Goal: Information Seeking & Learning: Learn about a topic

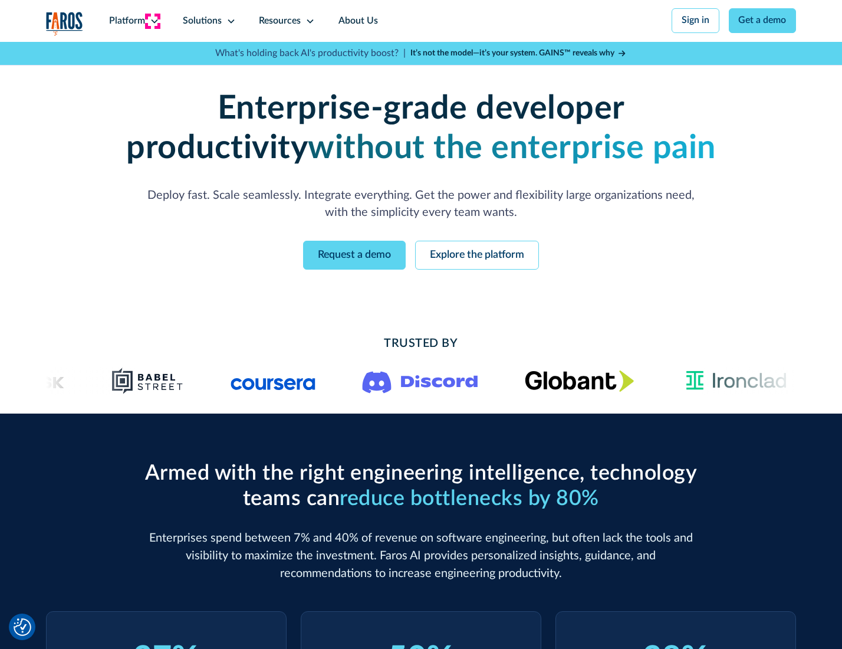
click at [153, 21] on icon at bounding box center [154, 21] width 9 height 9
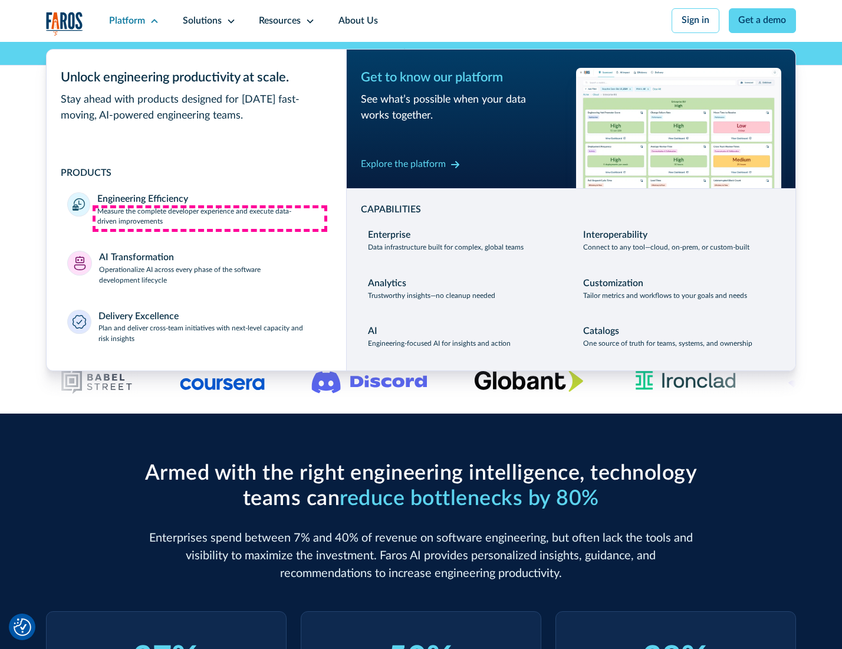
click at [210, 218] on p "Measure the complete developer experience and execute data-driven improvements" at bounding box center [211, 216] width 228 height 21
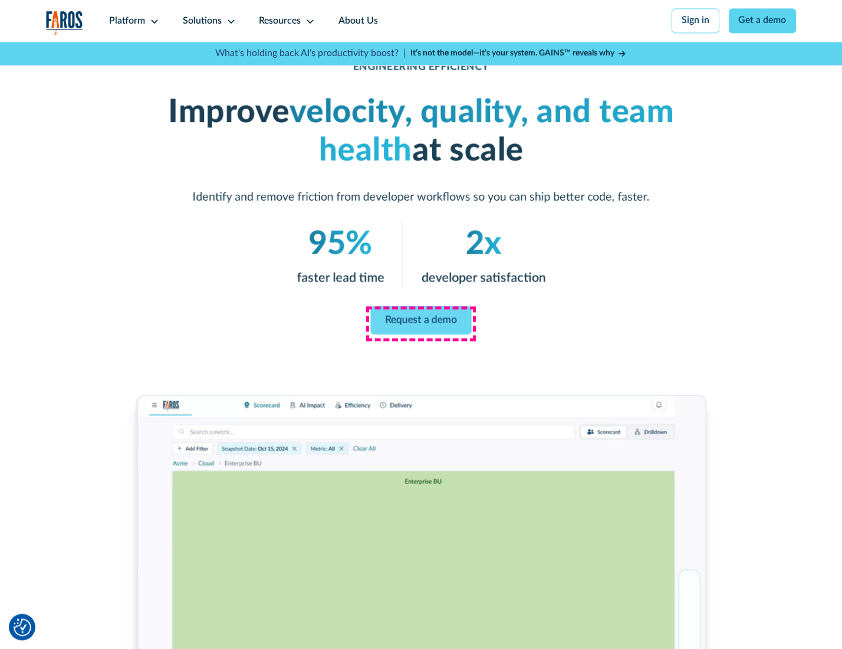
click at [420, 321] on link "Request a demo" at bounding box center [421, 320] width 101 height 28
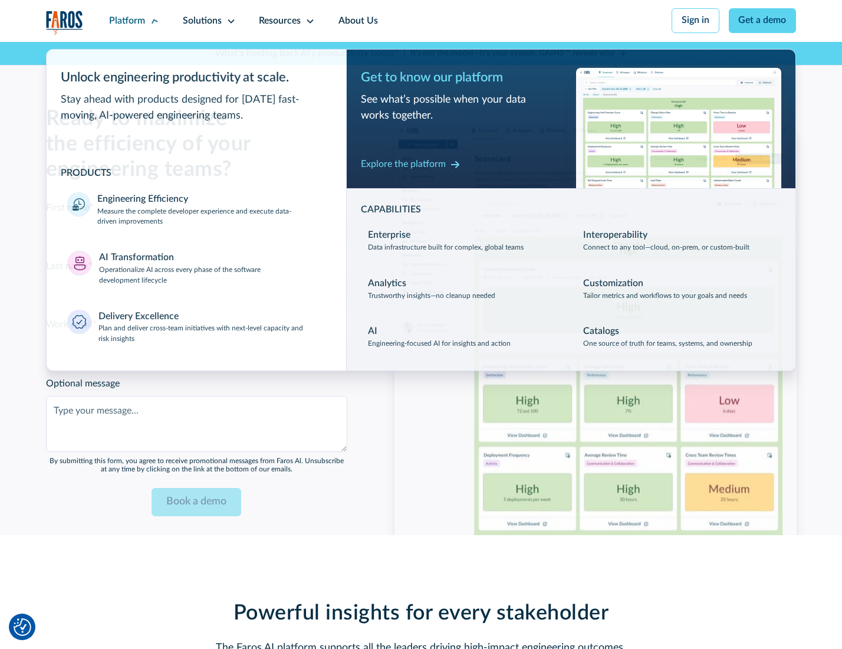
scroll to position [2567, 0]
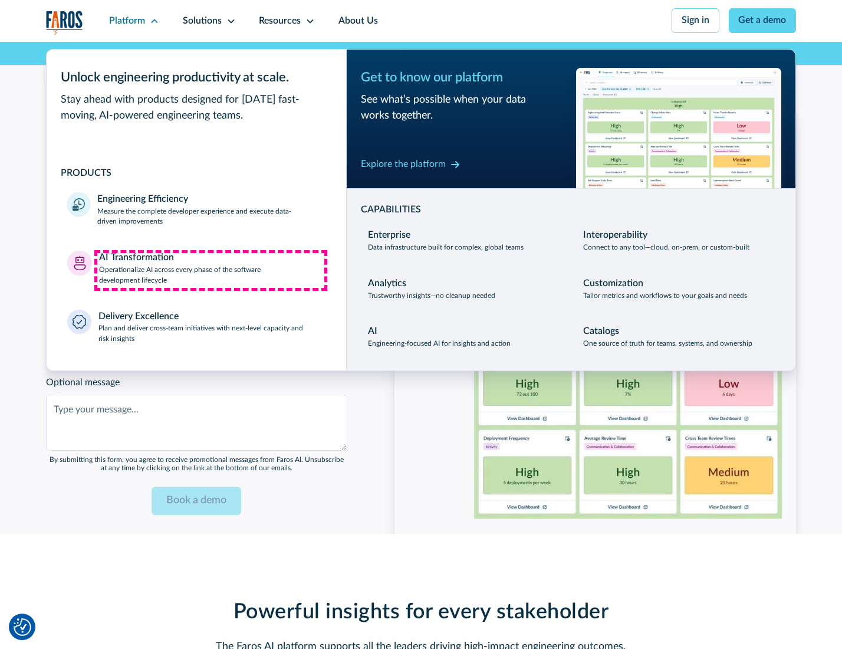
click at [211, 270] on p "Operationalize AI across every phase of the software development lifecycle" at bounding box center [212, 275] width 226 height 21
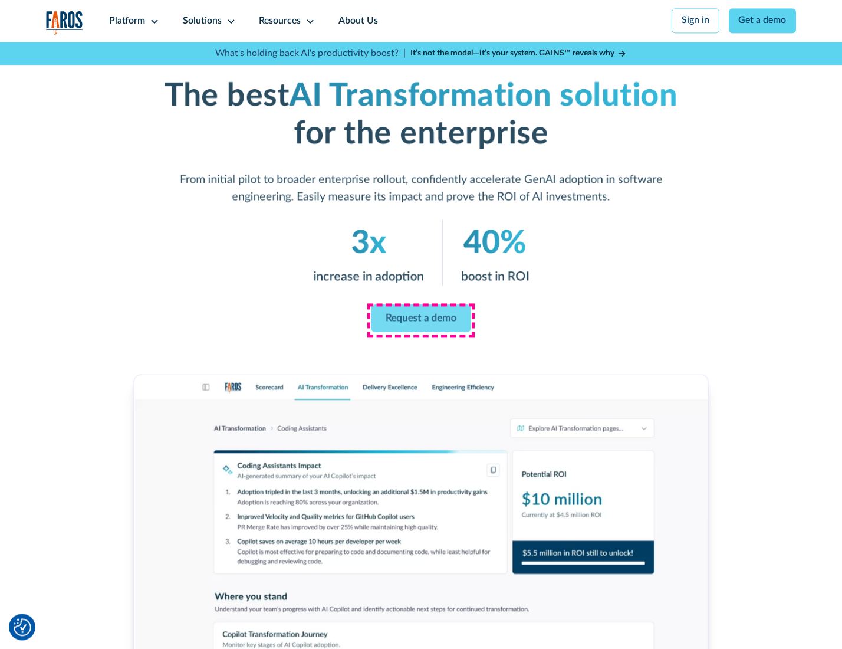
click at [420, 320] on link "Request a demo" at bounding box center [422, 318] width 100 height 28
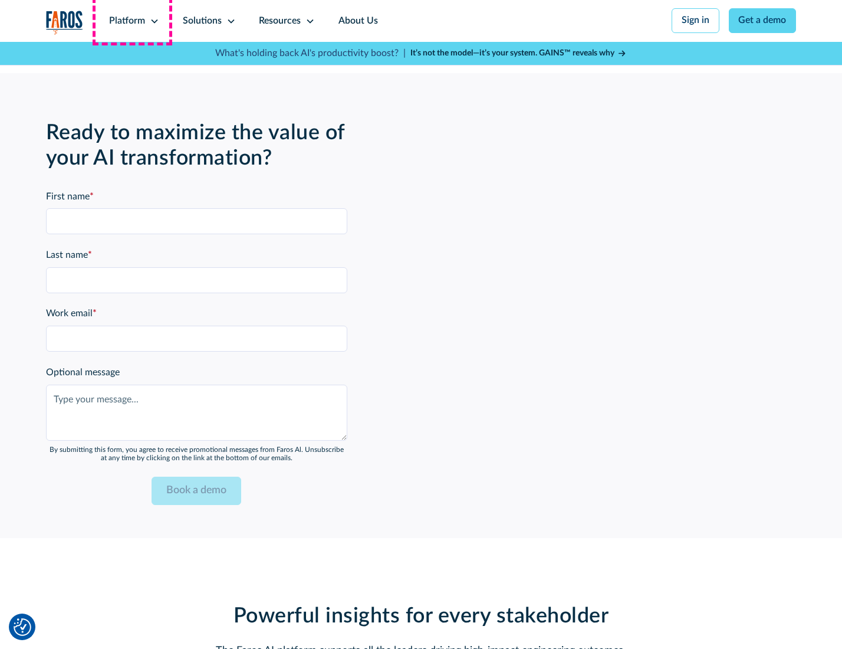
click at [132, 21] on div "Platform" at bounding box center [127, 21] width 36 height 14
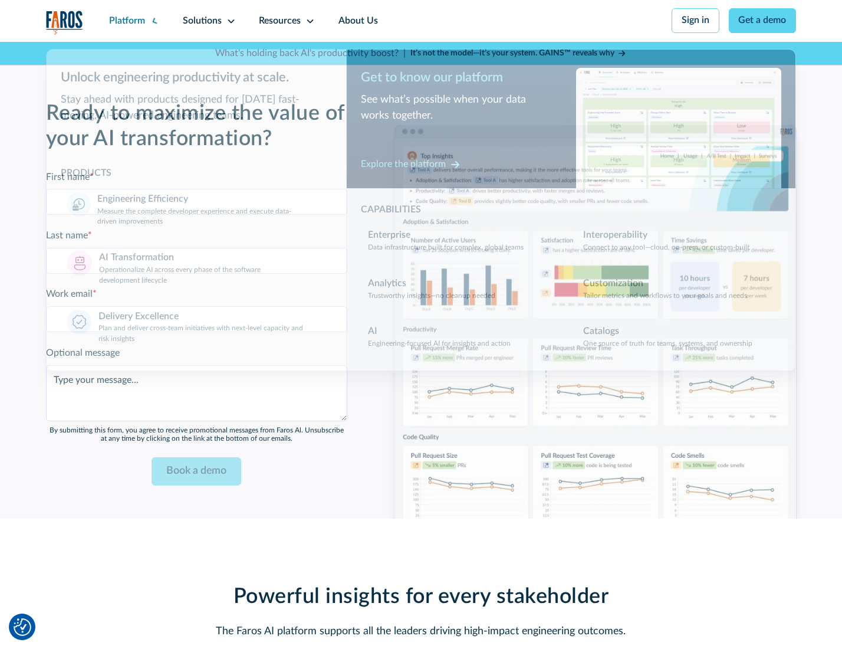
scroll to position [2851, 0]
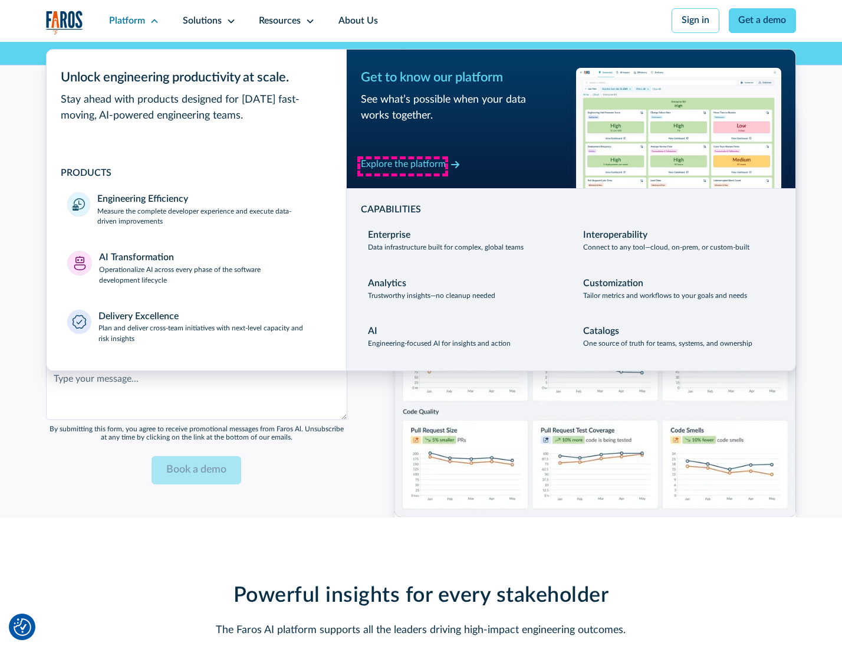
click at [403, 166] on div "Explore the platform" at bounding box center [403, 164] width 85 height 14
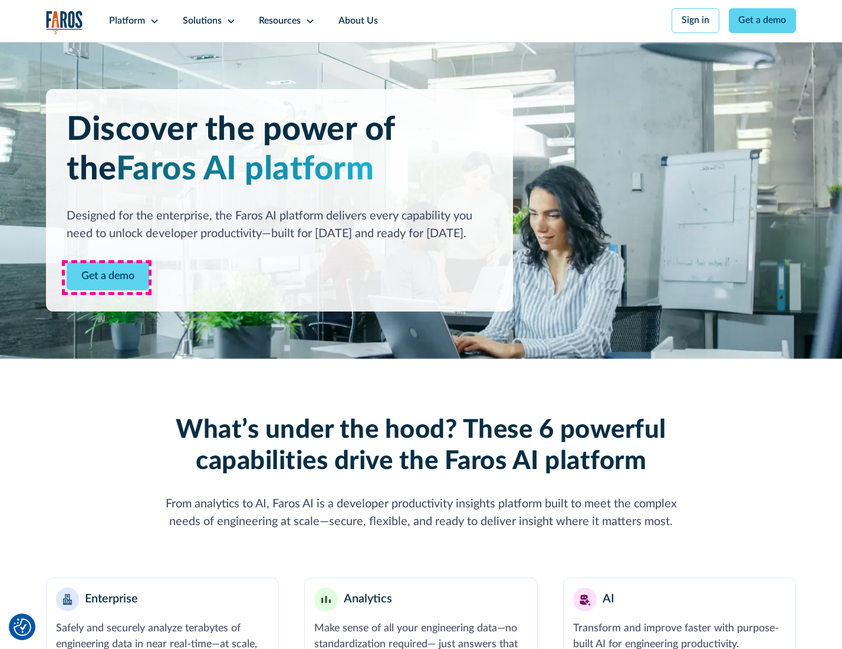
click at [107, 277] on link "Get a demo" at bounding box center [108, 276] width 83 height 29
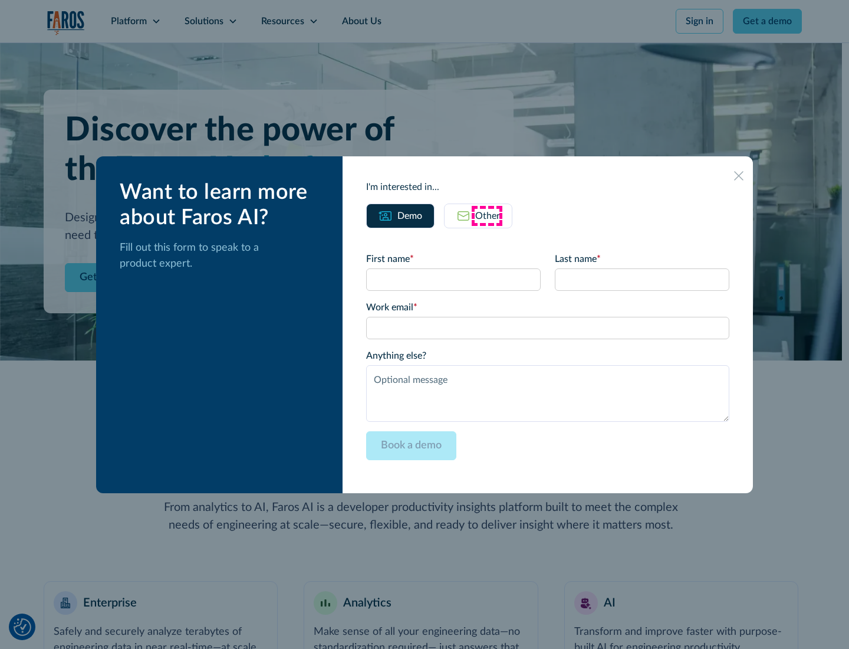
click at [487, 215] on div "Other" at bounding box center [487, 216] width 25 height 14
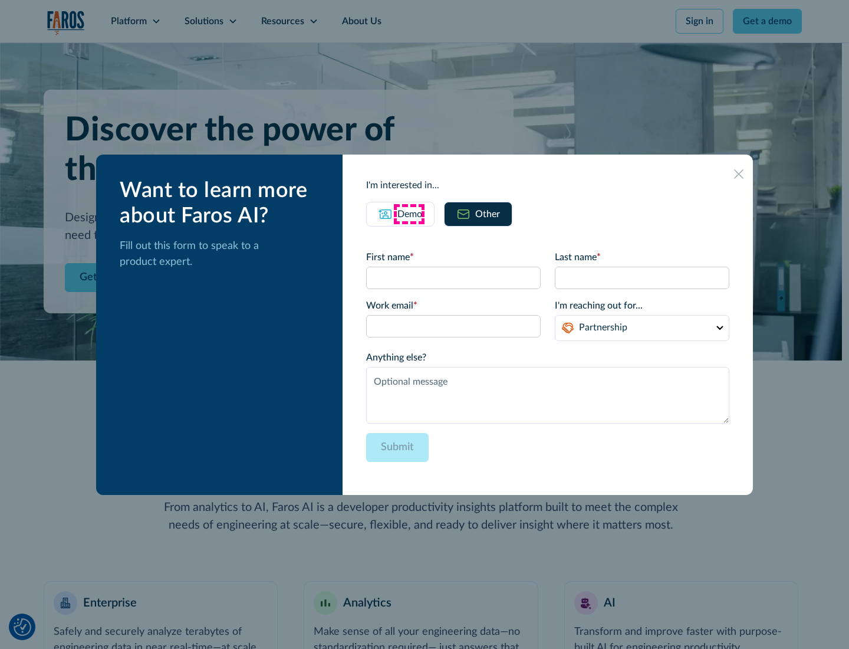
click at [409, 213] on div "Demo" at bounding box center [409, 214] width 25 height 14
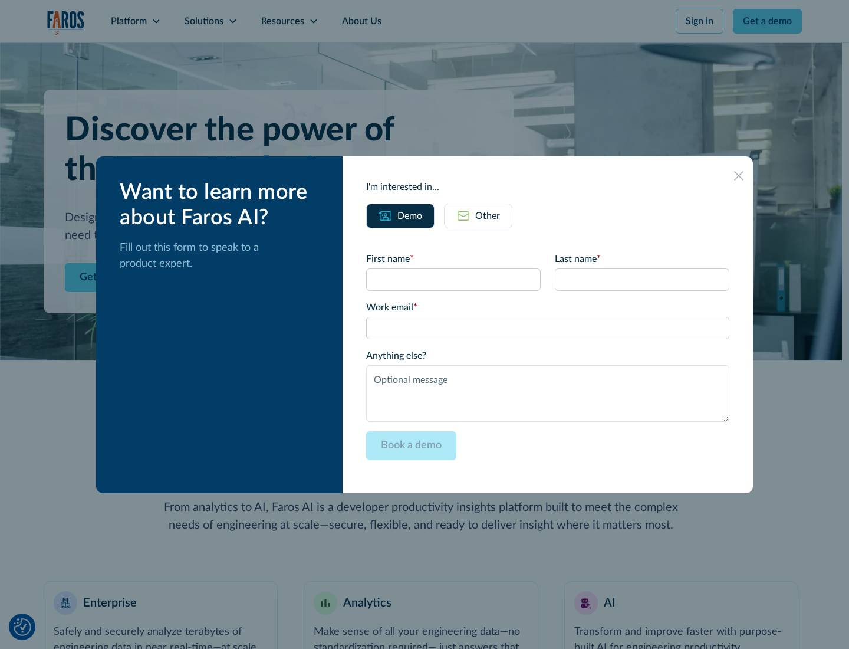
click at [740, 175] on icon at bounding box center [738, 175] width 9 height 9
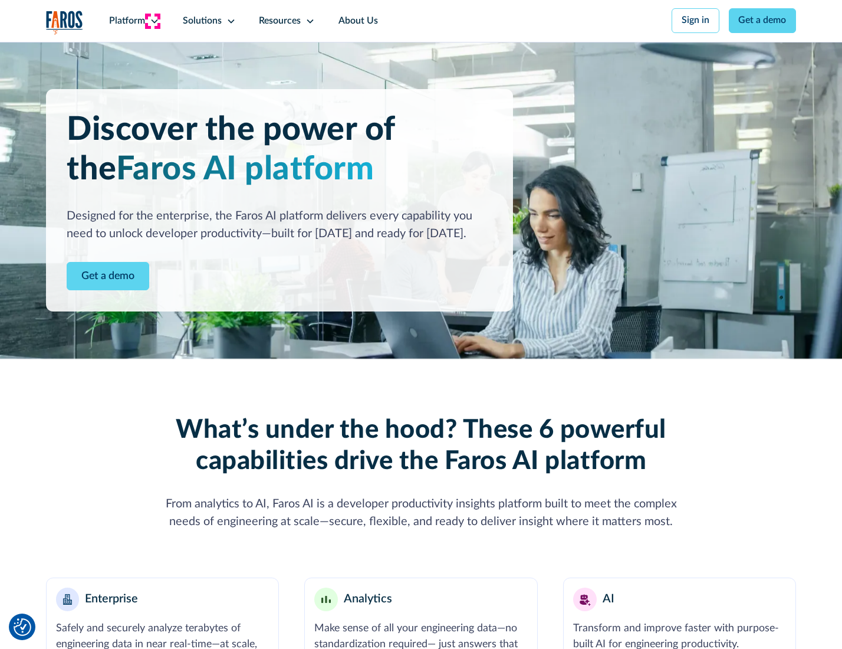
click at [153, 21] on icon at bounding box center [154, 21] width 9 height 9
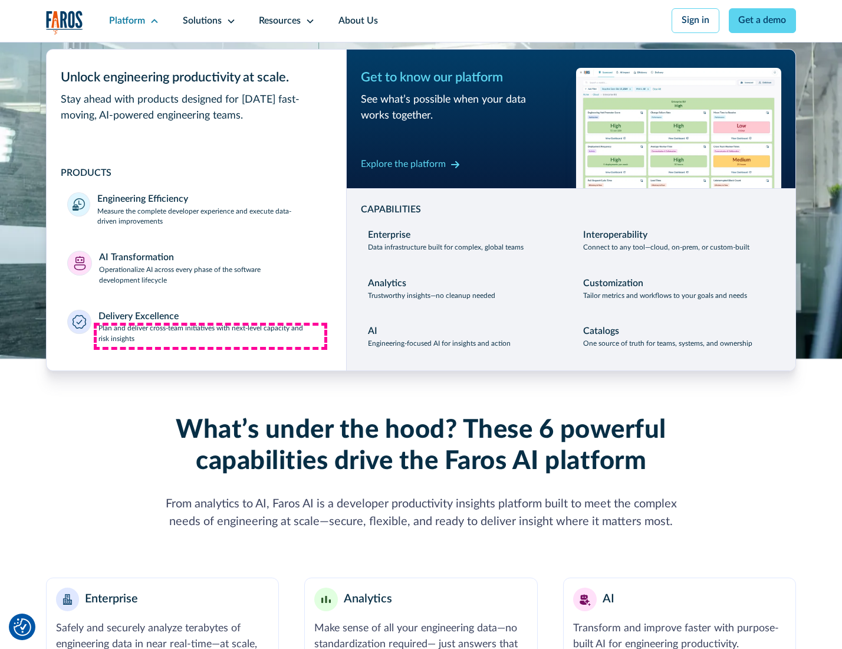
click at [211, 336] on p "Plan and deliver cross-team initiatives with next-level capacity and risk insig…" at bounding box center [211, 333] width 227 height 21
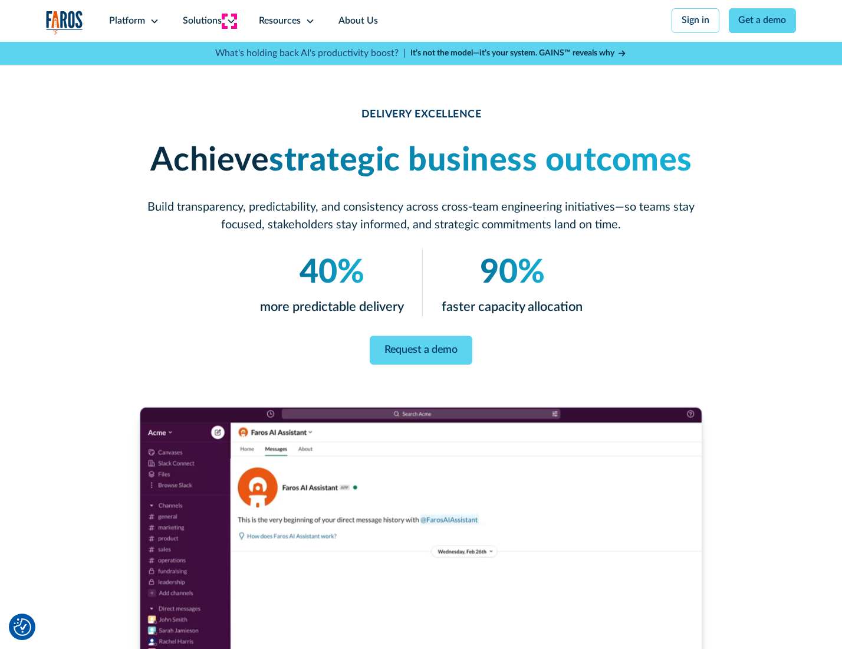
click at [229, 21] on icon at bounding box center [230, 21] width 9 height 9
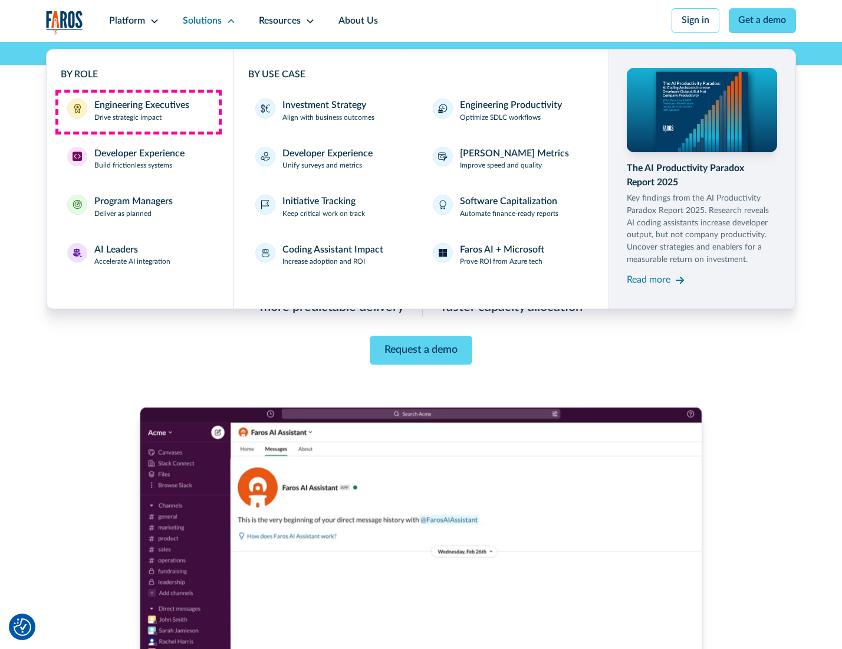
click at [138, 111] on div "Engineering Executives" at bounding box center [141, 105] width 95 height 14
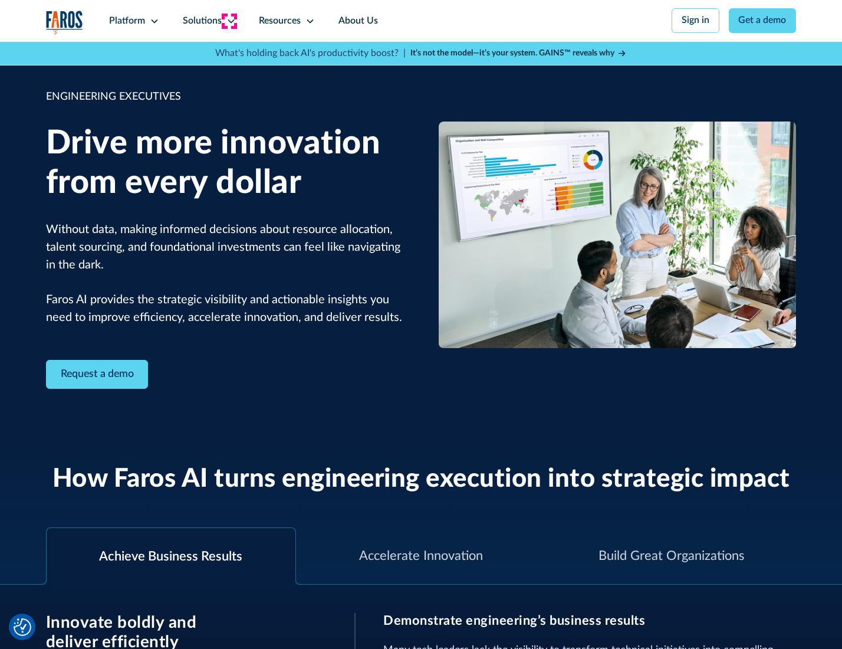
click at [229, 21] on icon at bounding box center [230, 21] width 9 height 9
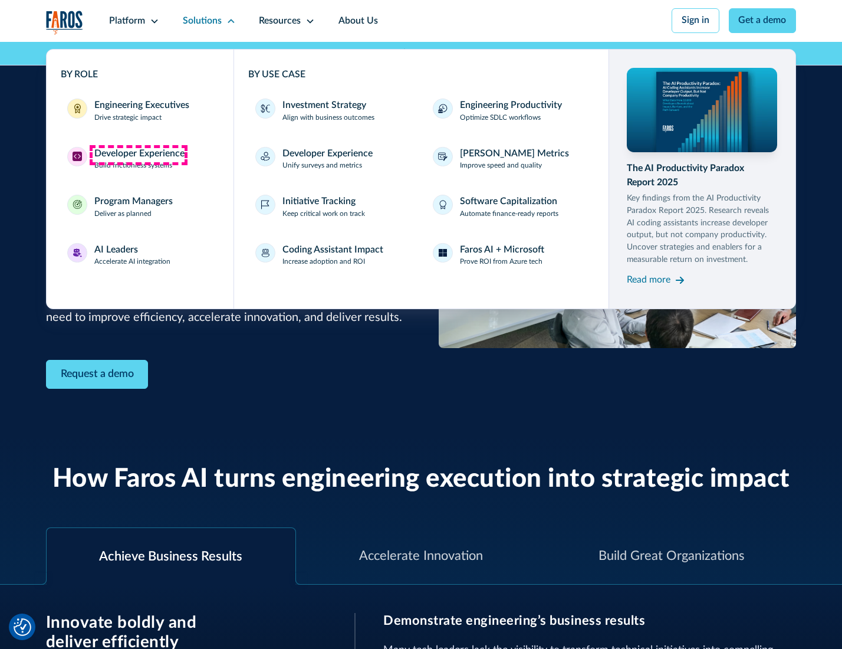
click at [138, 155] on div "Developer Experience" at bounding box center [139, 154] width 90 height 14
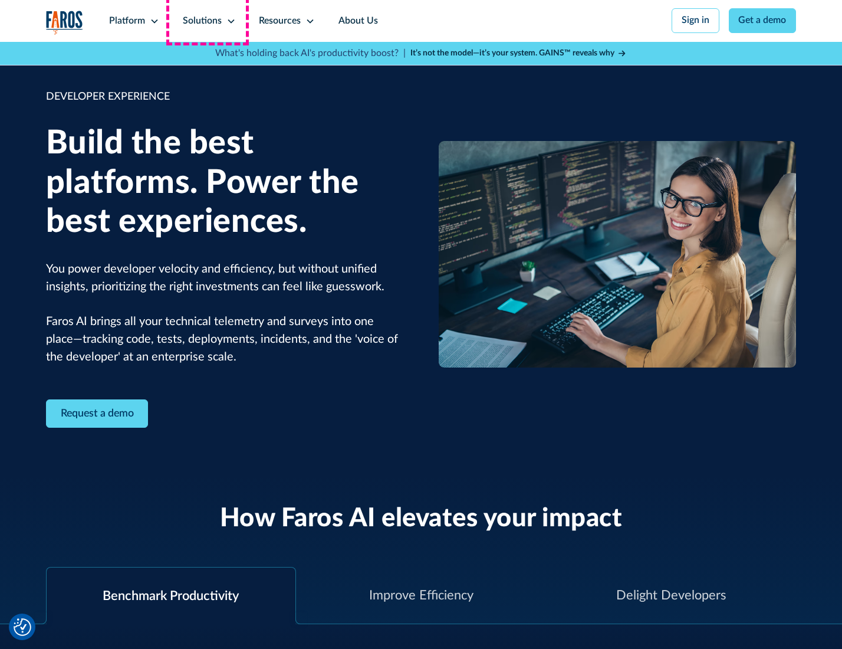
click at [208, 21] on div "Solutions" at bounding box center [202, 21] width 39 height 14
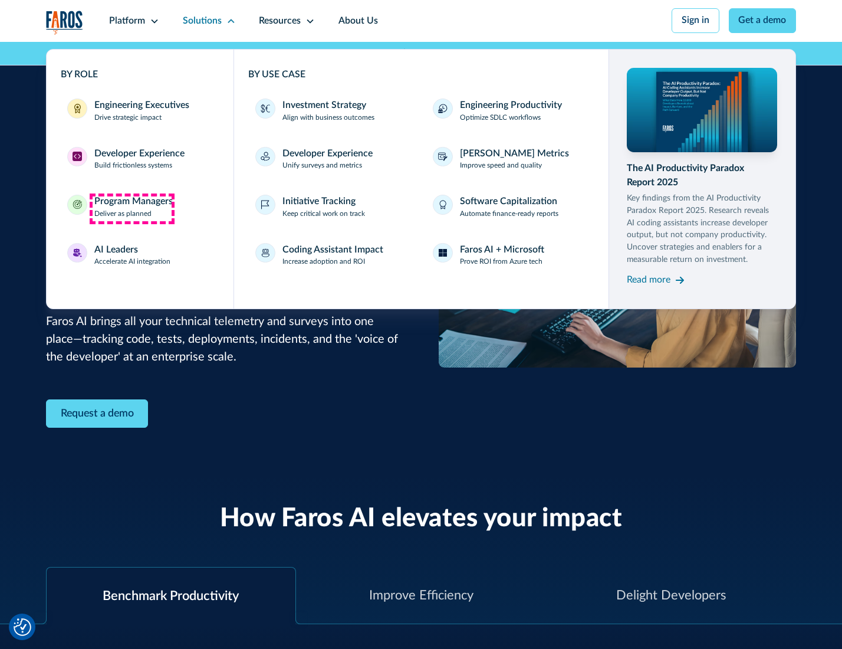
click at [132, 208] on div "Program Managers" at bounding box center [133, 202] width 78 height 14
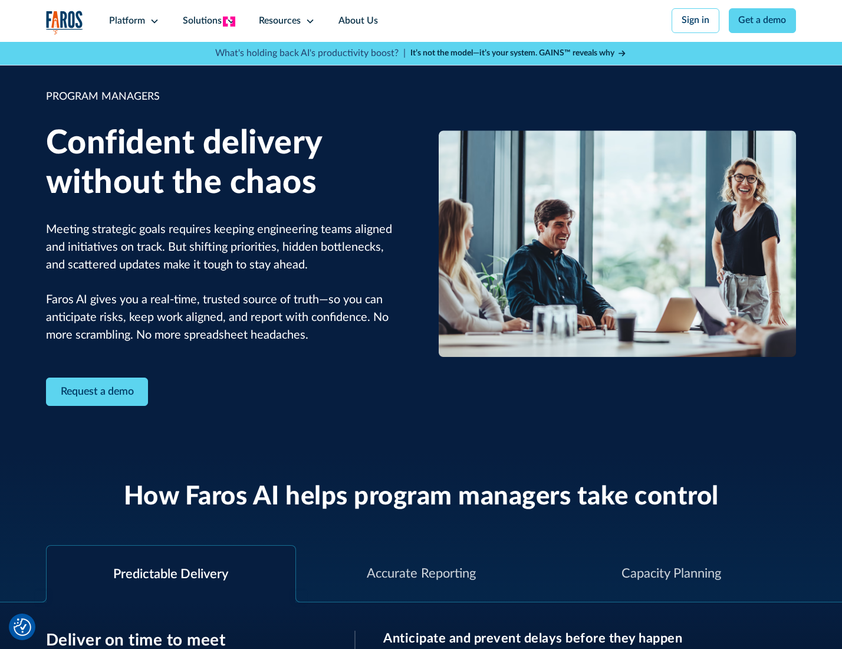
click at [229, 21] on icon at bounding box center [230, 21] width 9 height 9
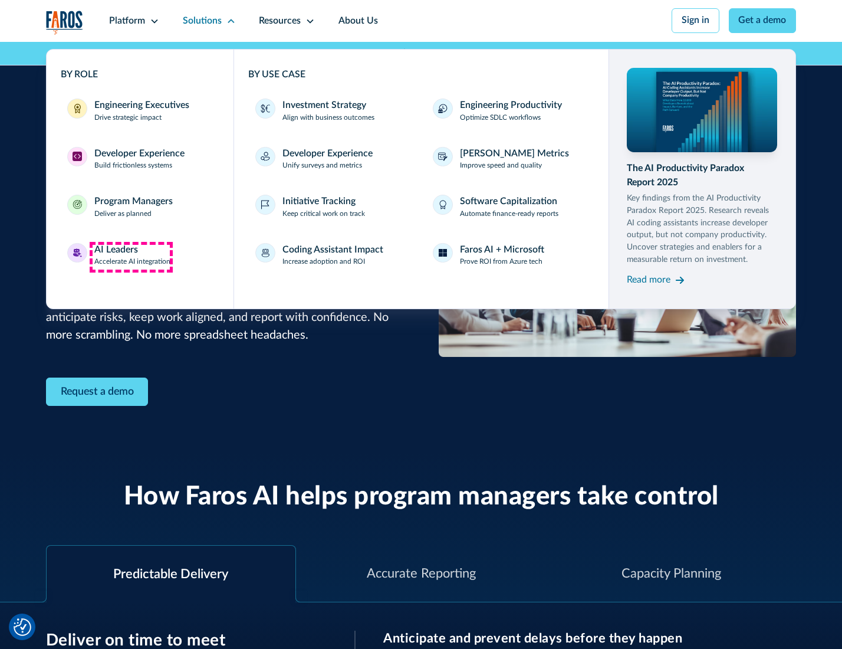
click at [131, 257] on div "AI Leaders" at bounding box center [116, 250] width 44 height 14
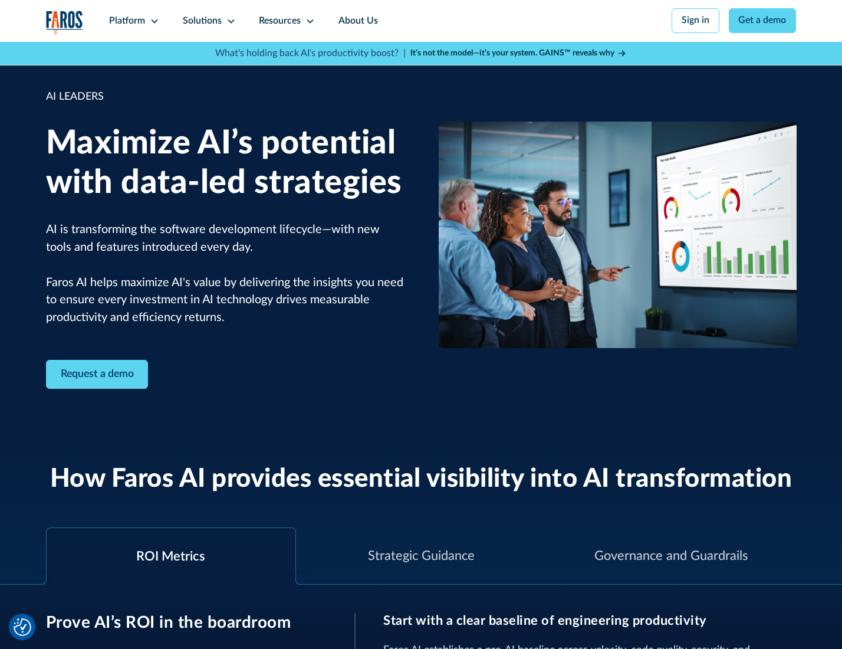
click at [229, 21] on icon at bounding box center [230, 21] width 9 height 9
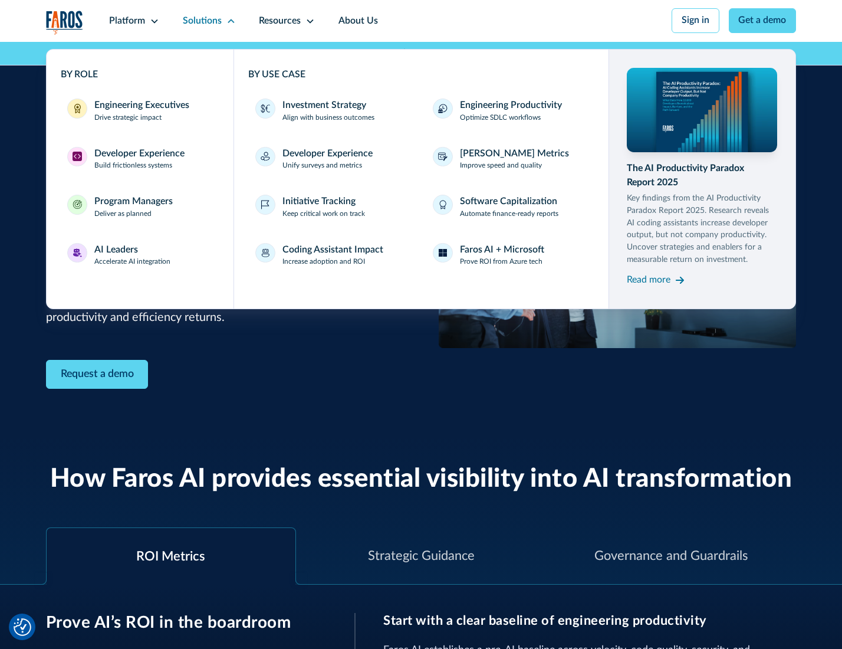
click at [323, 106] on div "Investment Strategy" at bounding box center [324, 105] width 84 height 14
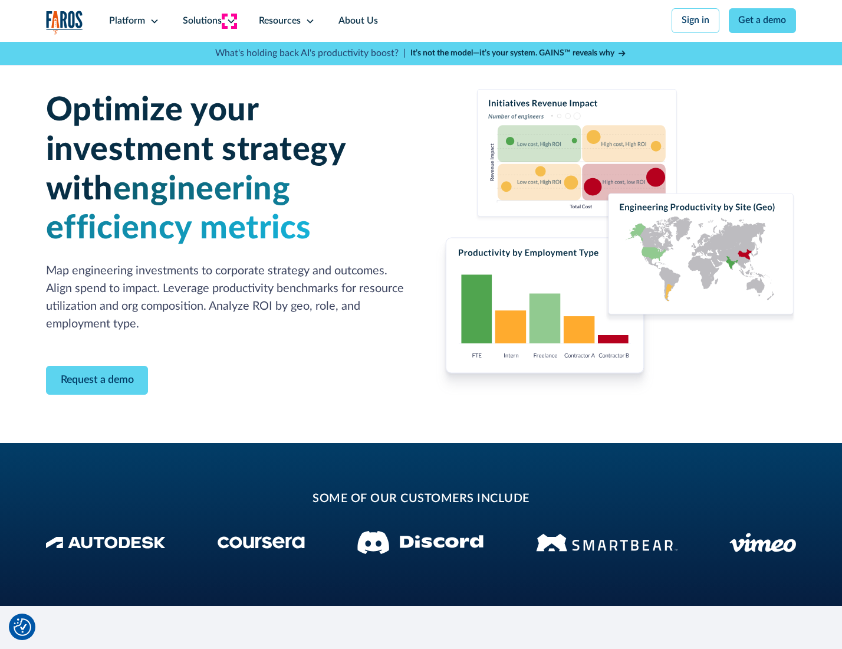
click at [229, 21] on icon at bounding box center [230, 21] width 9 height 9
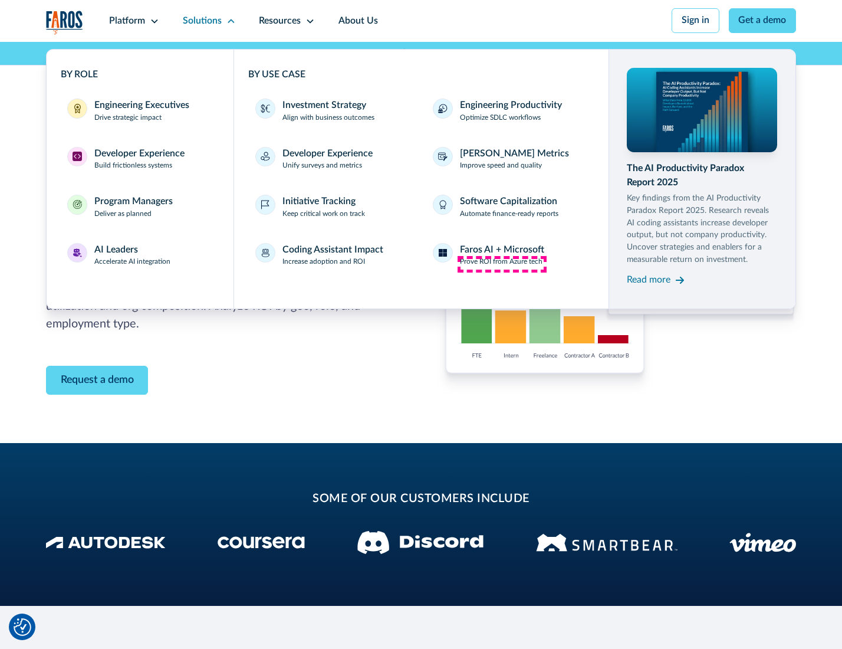
click at [502, 264] on p "Prove ROI from Azure tech" at bounding box center [501, 262] width 83 height 11
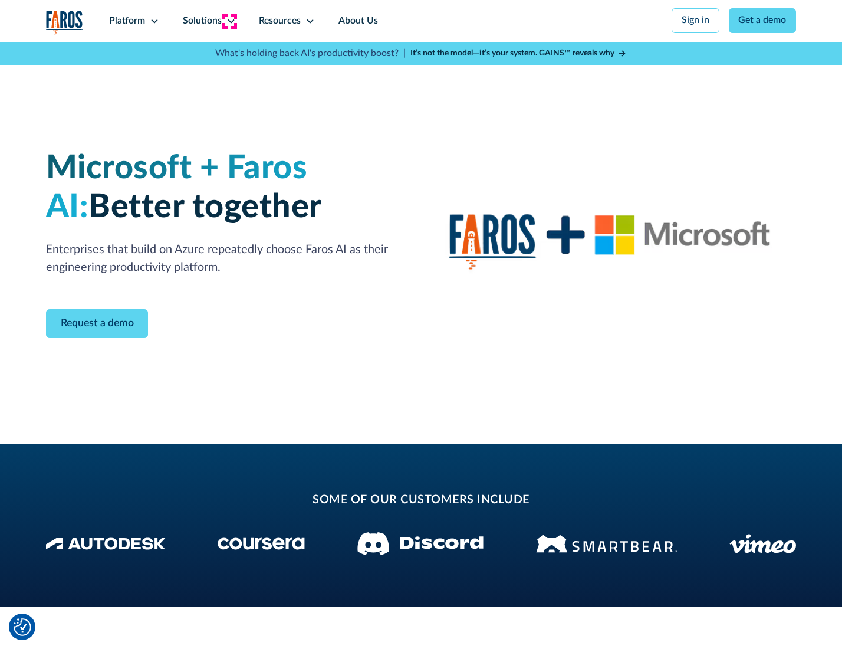
click at [229, 21] on icon at bounding box center [230, 21] width 9 height 9
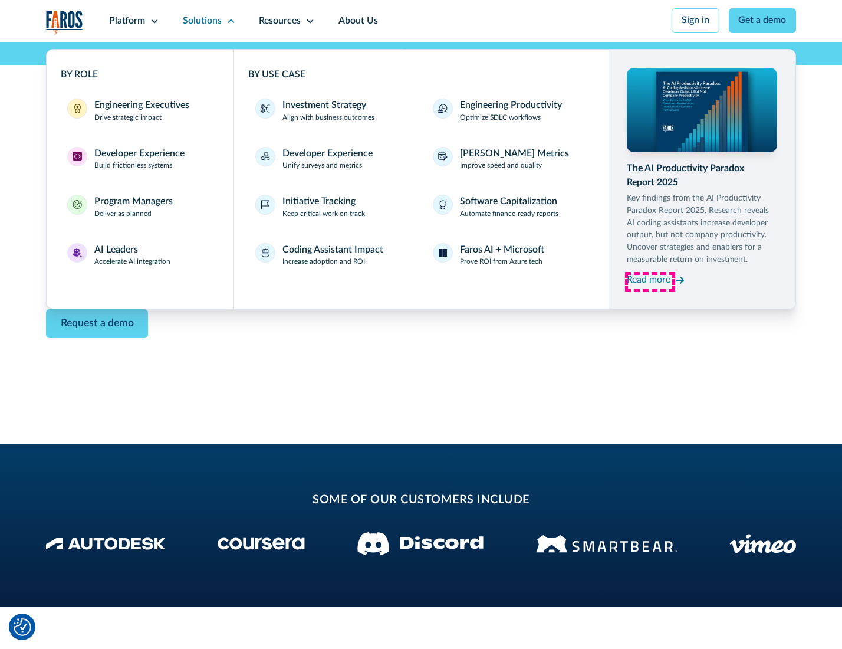
click at [650, 282] on div "Read more" at bounding box center [649, 280] width 44 height 14
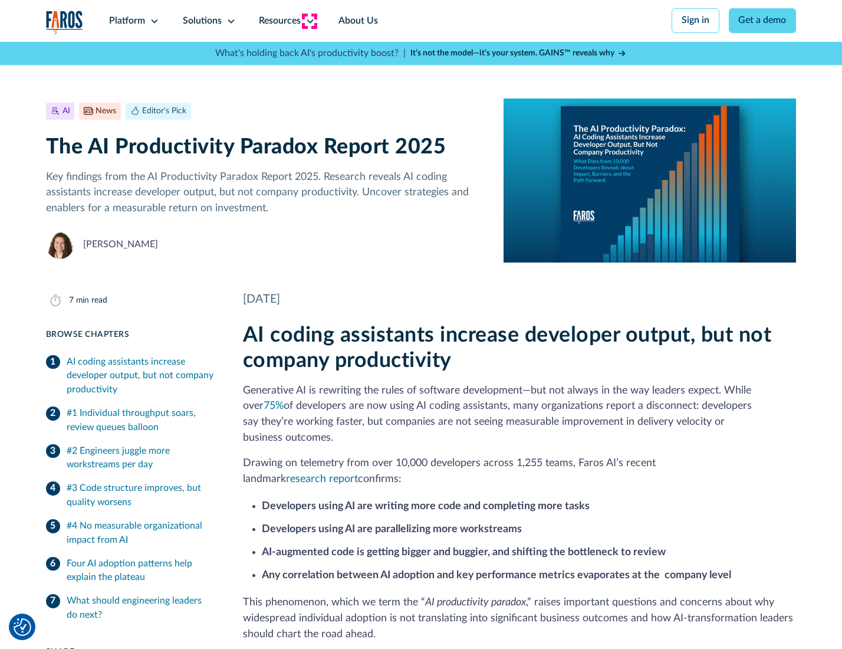
click at [309, 21] on icon at bounding box center [309, 21] width 9 height 9
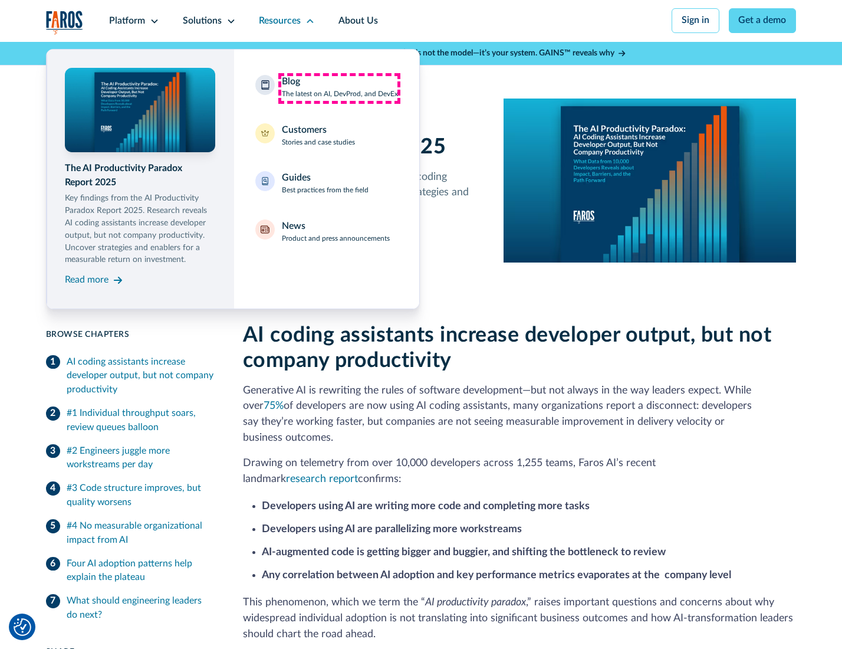
click at [339, 88] on div "Blog The latest on AI, DevProd, and DevEx" at bounding box center [340, 87] width 116 height 25
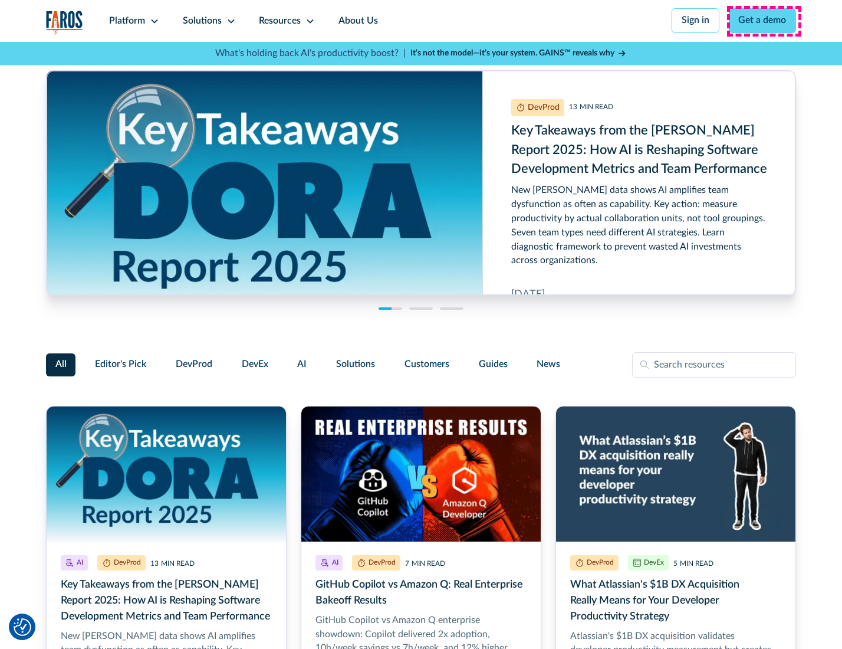
click at [764, 21] on link "Get a demo" at bounding box center [763, 20] width 68 height 25
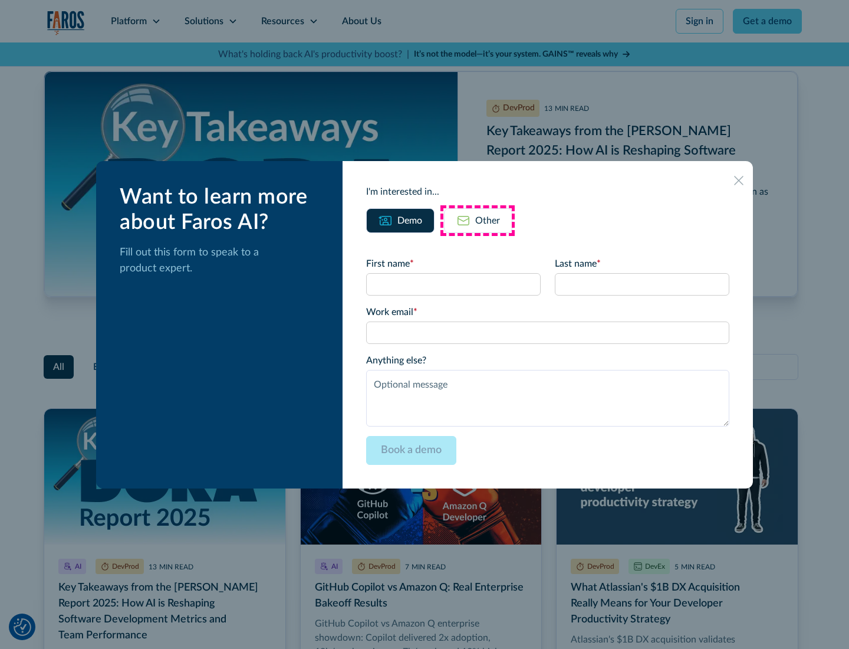
click at [478, 220] on div "Other" at bounding box center [487, 220] width 25 height 14
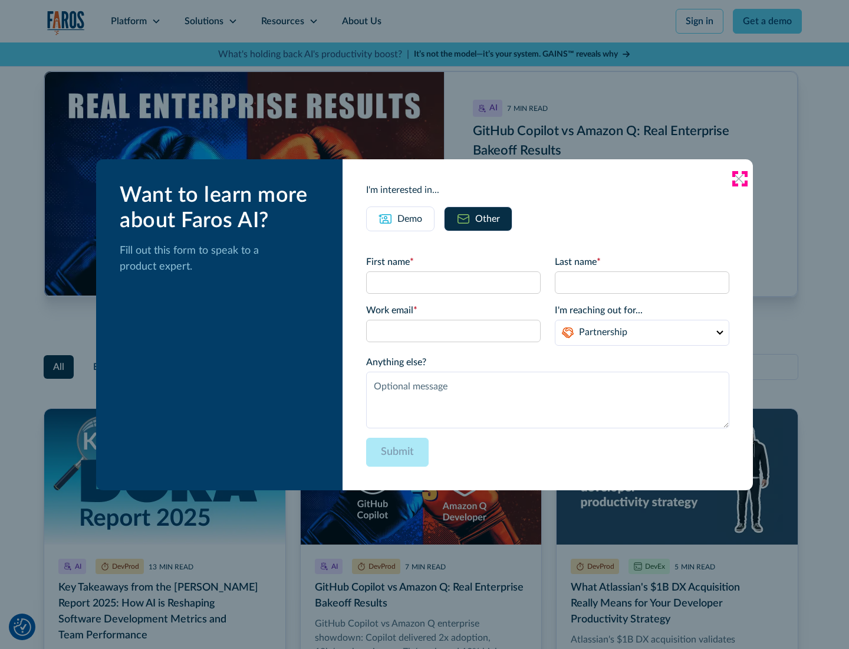
click at [740, 178] on icon at bounding box center [738, 178] width 9 height 9
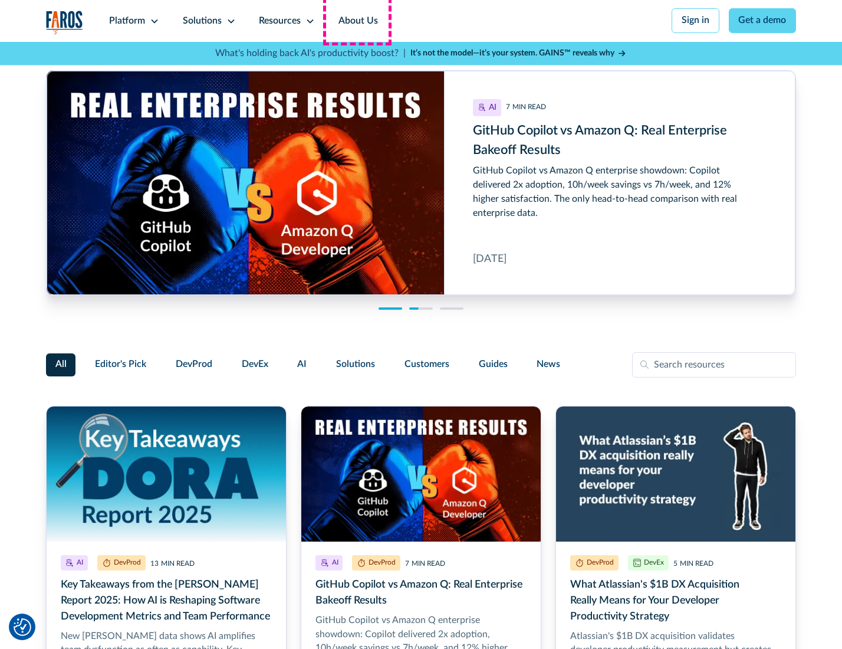
click at [357, 21] on link "About Us" at bounding box center [358, 21] width 63 height 42
